Goal: Find specific page/section: Find specific page/section

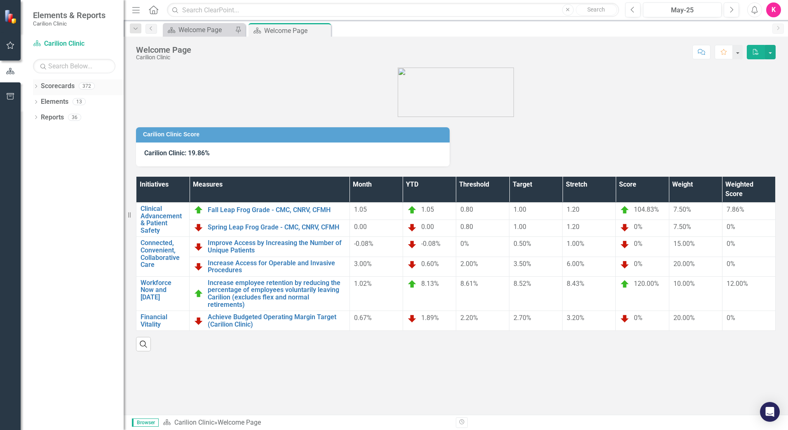
click at [56, 91] on link "Scorecards" at bounding box center [58, 86] width 34 height 9
click at [56, 82] on link "Scorecards" at bounding box center [58, 86] width 34 height 9
click at [90, 89] on div "372" at bounding box center [87, 86] width 16 height 7
click at [86, 86] on div "372" at bounding box center [87, 86] width 16 height 7
click at [35, 88] on icon "Dropdown" at bounding box center [36, 87] width 6 height 5
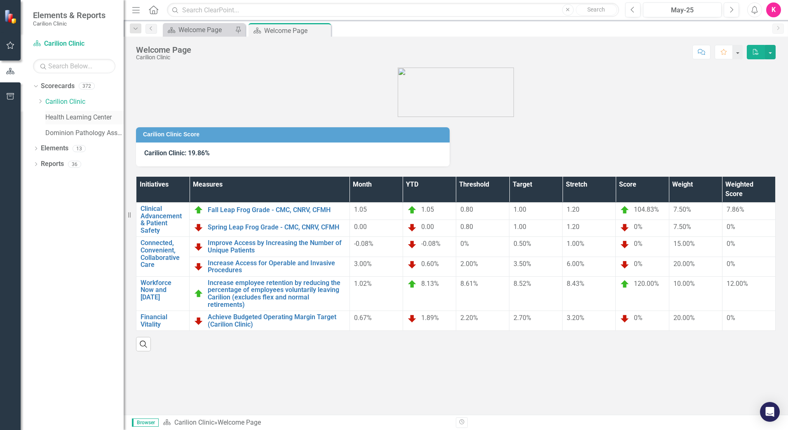
click at [61, 117] on link "Health Learning Center" at bounding box center [84, 117] width 78 height 9
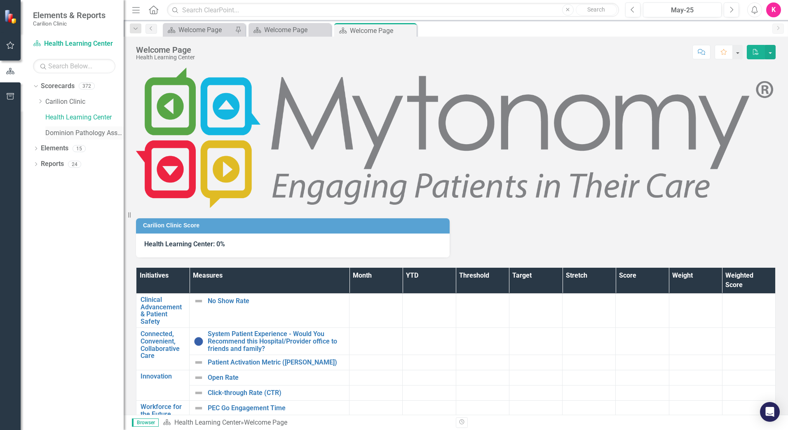
click at [59, 135] on link "Dominion Pathology Associates" at bounding box center [84, 133] width 78 height 9
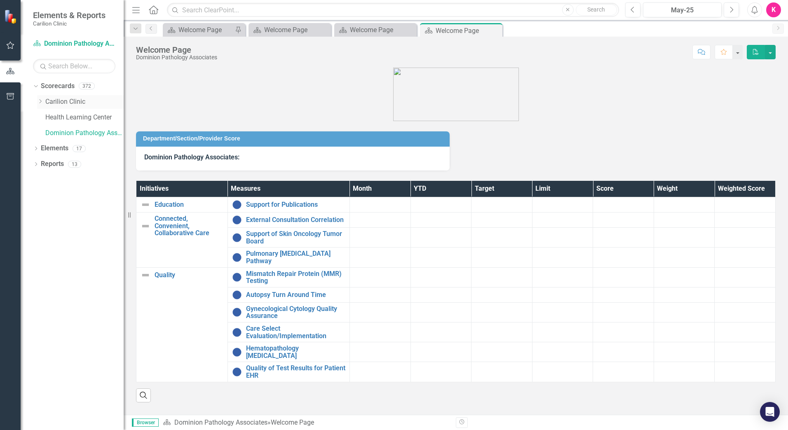
click at [74, 105] on link "Carilion Clinic" at bounding box center [84, 101] width 78 height 9
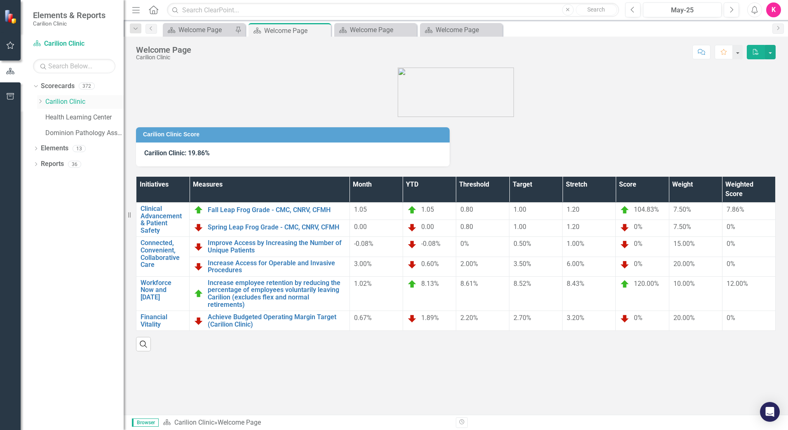
click at [68, 103] on link "Carilion Clinic" at bounding box center [84, 101] width 78 height 9
click at [103, 102] on link "Carilion Clinic" at bounding box center [84, 101] width 78 height 9
click at [41, 97] on div "Dropdown Carilion Clinic" at bounding box center [80, 102] width 87 height 14
click at [88, 70] on input "text" at bounding box center [74, 66] width 82 height 14
type input "north roanoke"
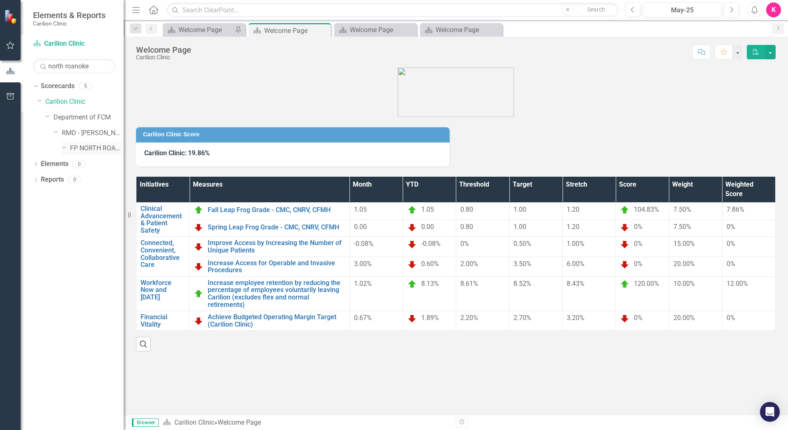
click at [80, 147] on link "FP NORTH ROANOKE" at bounding box center [97, 148] width 54 height 9
